Goal: Information Seeking & Learning: Learn about a topic

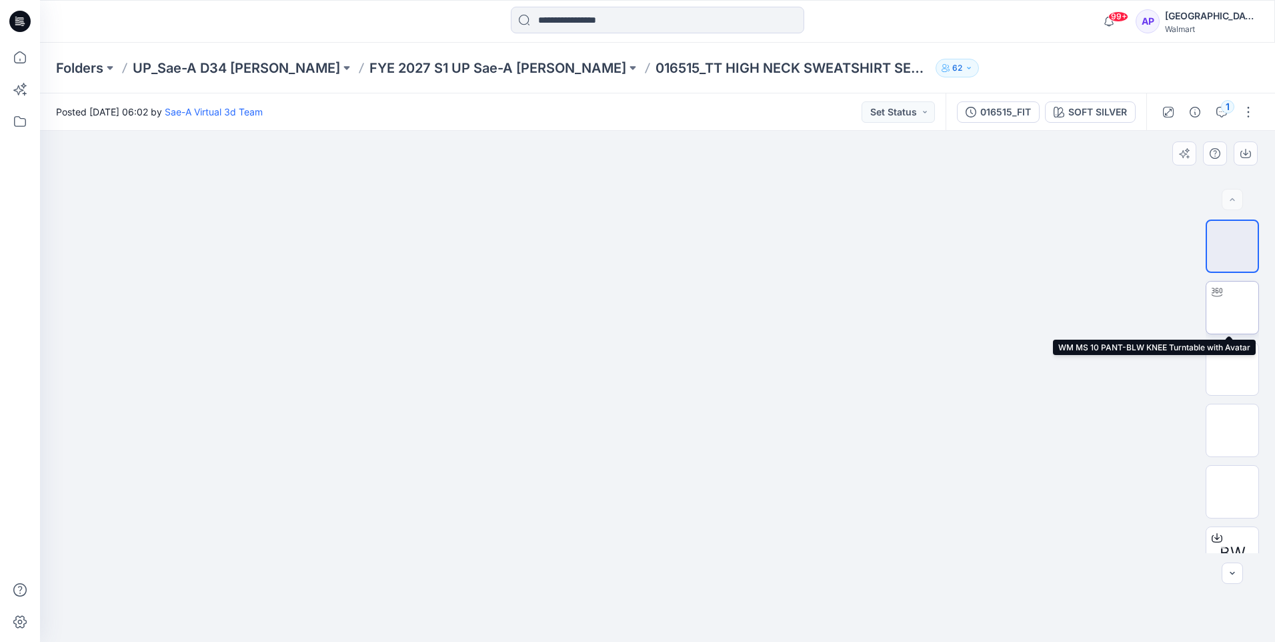
click at [1111, 307] on img at bounding box center [1233, 307] width 0 height 0
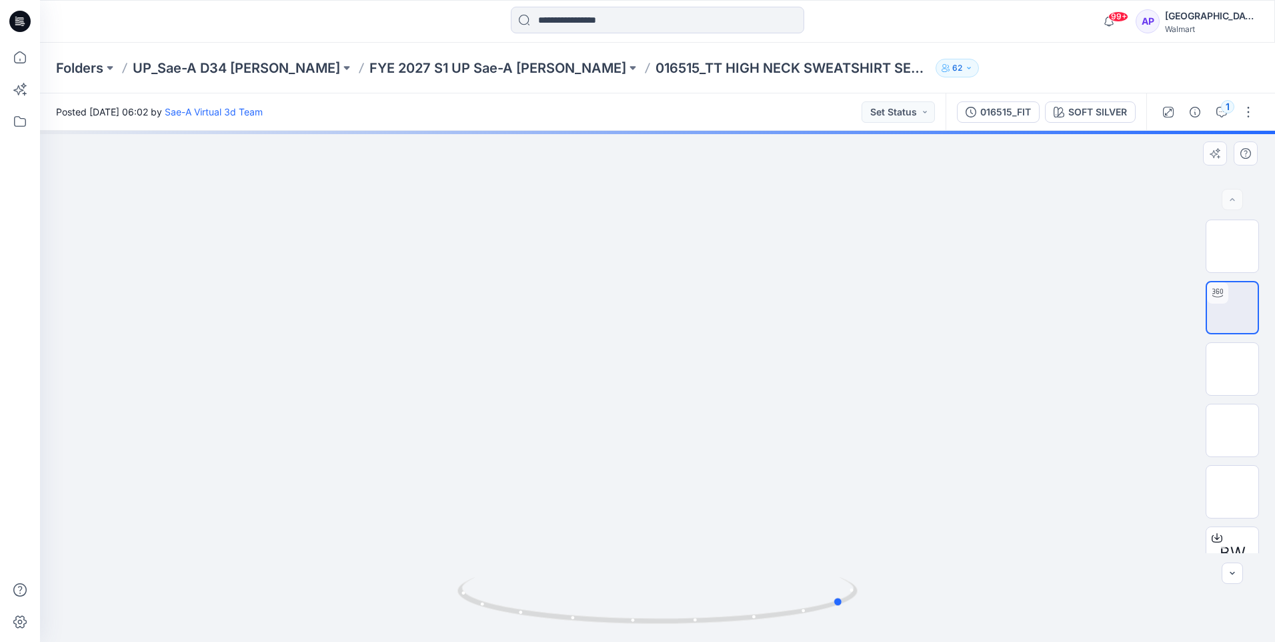
drag, startPoint x: 937, startPoint y: 474, endPoint x: 724, endPoint y: 485, distance: 213.1
click at [724, 478] on div at bounding box center [657, 386] width 1235 height 511
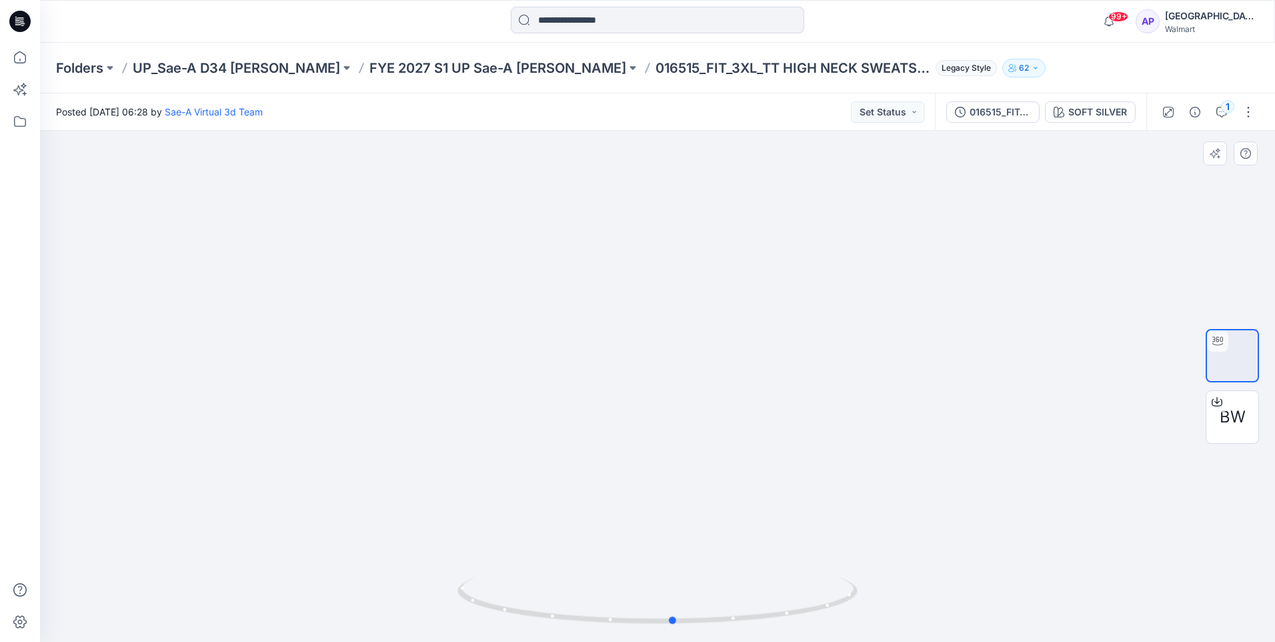
drag, startPoint x: 1032, startPoint y: 397, endPoint x: 248, endPoint y: 388, distance: 784.4
click at [248, 388] on div at bounding box center [657, 386] width 1235 height 511
